Goal: Information Seeking & Learning: Learn about a topic

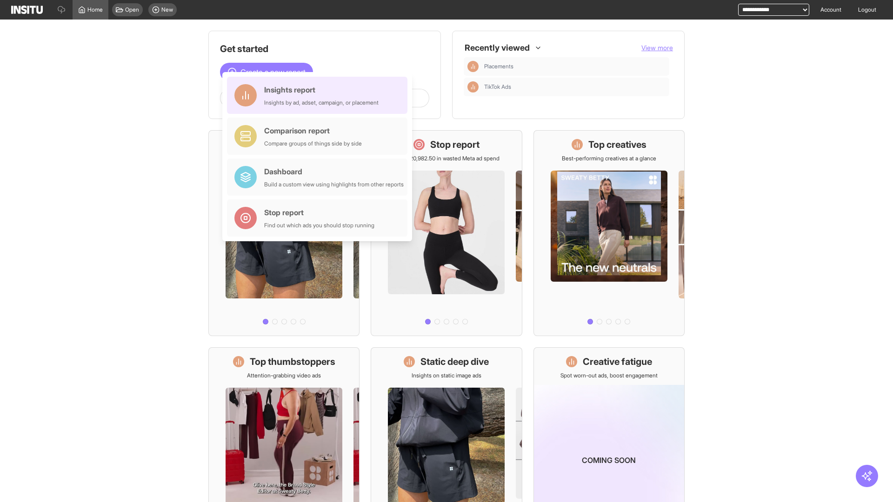
click at [320, 95] on div "Insights report Insights by ad, adset, campaign, or placement" at bounding box center [321, 95] width 114 height 22
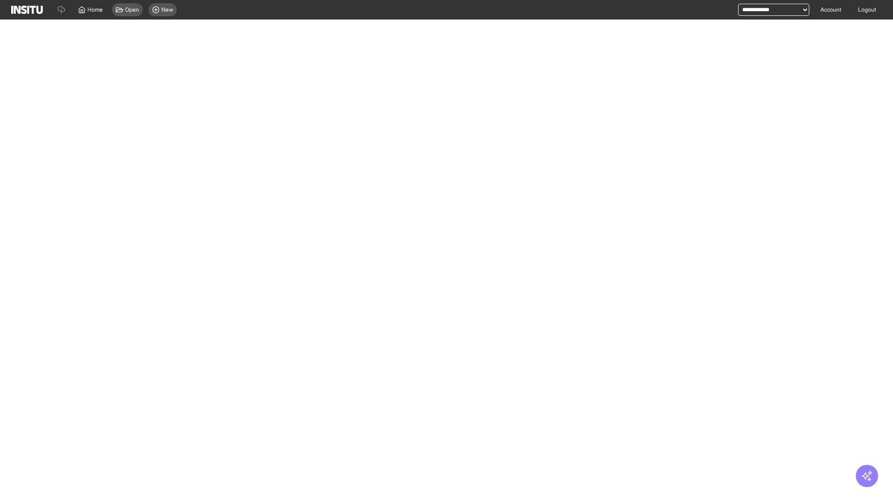
select select "**"
